Goal: Task Accomplishment & Management: Use online tool/utility

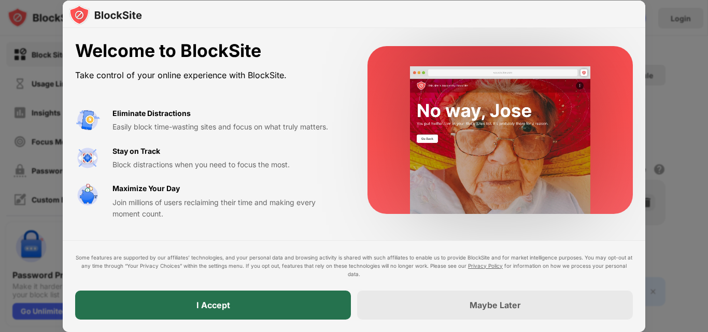
click at [203, 301] on div "I Accept" at bounding box center [214, 305] width 34 height 10
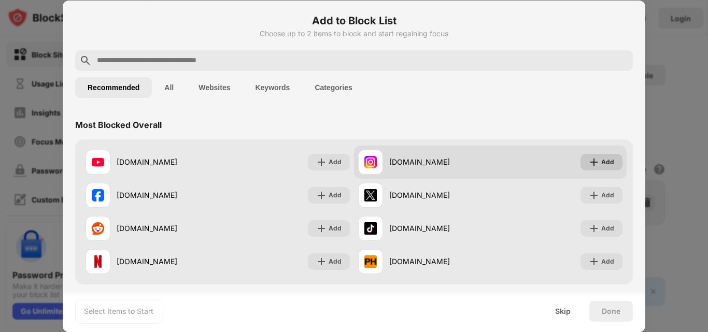
click at [589, 162] on img at bounding box center [594, 162] width 10 height 10
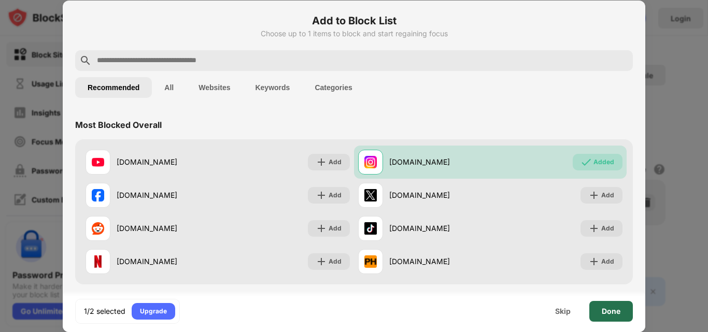
click at [605, 310] on div "Done" at bounding box center [611, 311] width 19 height 8
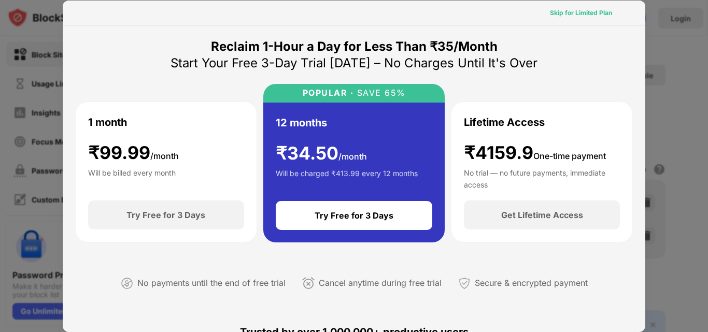
click at [579, 9] on div "Skip for Limited Plan" at bounding box center [581, 13] width 62 height 10
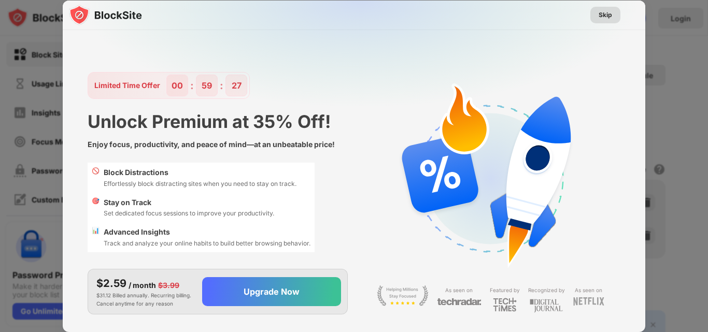
click at [597, 18] on div "Skip" at bounding box center [606, 15] width 30 height 17
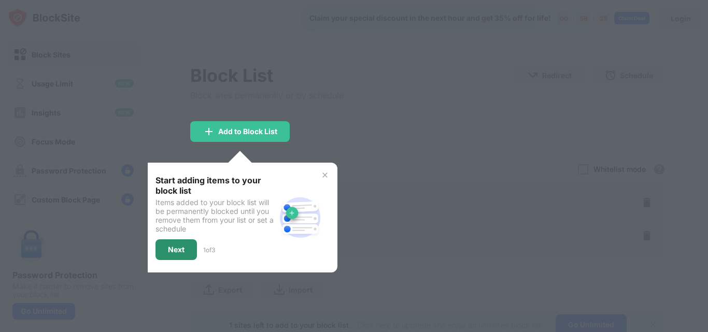
click at [186, 252] on div "Next" at bounding box center [176, 250] width 41 height 21
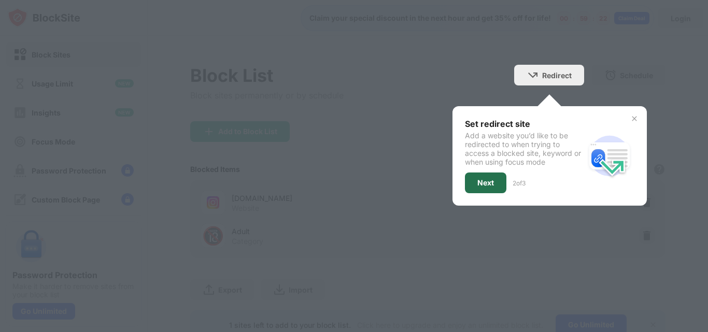
click at [485, 188] on div "Next" at bounding box center [485, 183] width 41 height 21
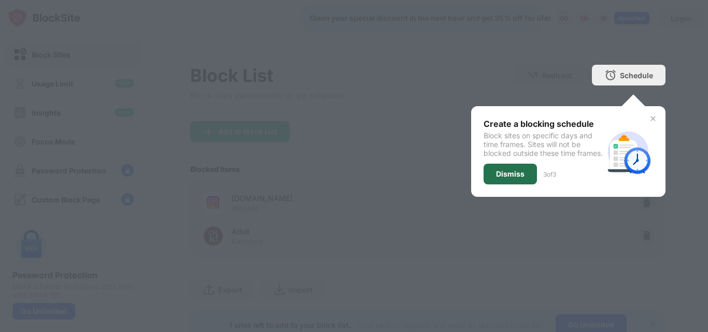
click at [503, 178] on div "Dismiss" at bounding box center [510, 174] width 29 height 8
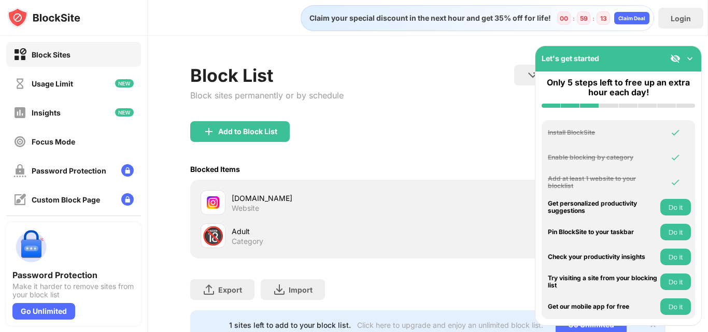
click at [690, 57] on img at bounding box center [690, 58] width 10 height 10
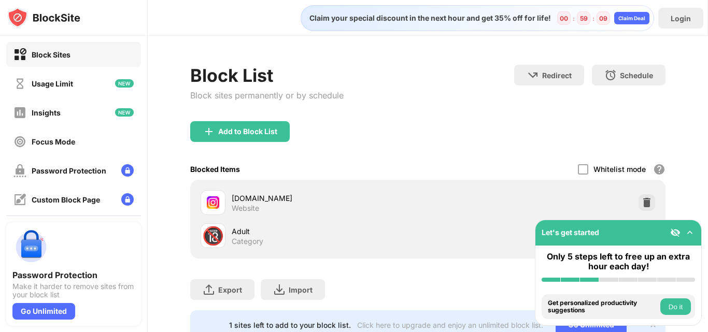
click at [693, 231] on img at bounding box center [690, 233] width 10 height 10
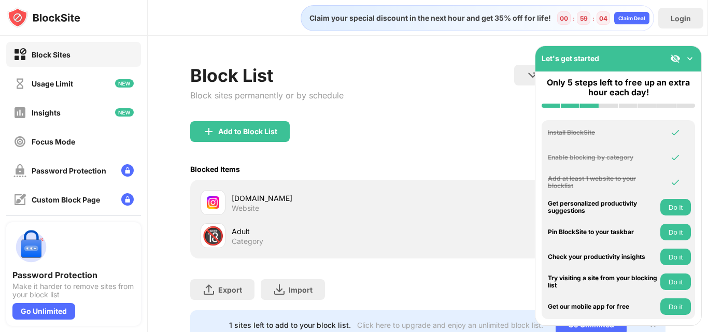
click at [689, 62] on img at bounding box center [690, 58] width 10 height 10
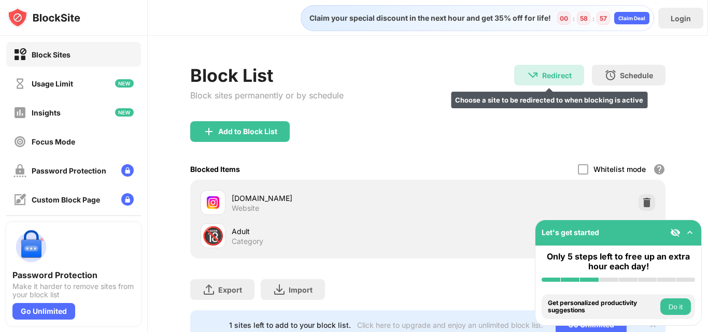
click at [551, 69] on div "Redirect Choose a site to be redirected to when blocking is active" at bounding box center [549, 75] width 70 height 21
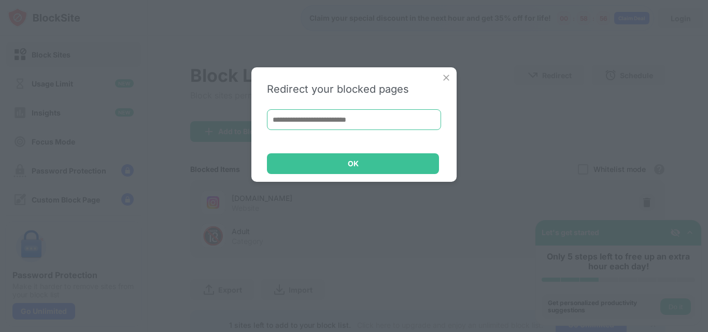
click at [410, 114] on input at bounding box center [354, 119] width 174 height 21
